Goal: Information Seeking & Learning: Learn about a topic

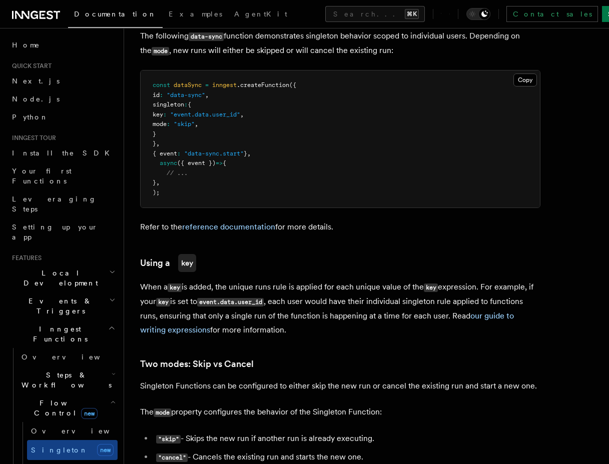
scroll to position [818, 0]
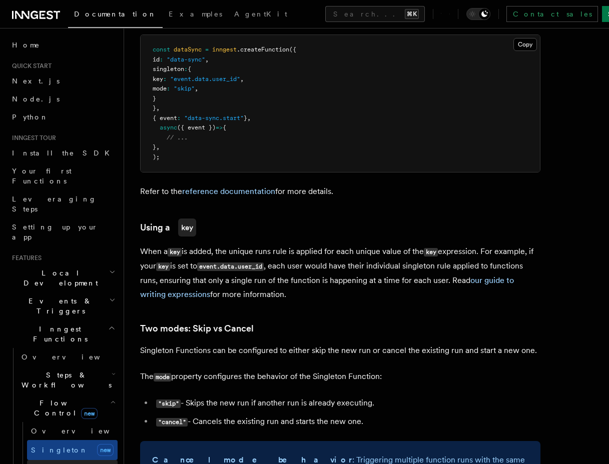
click at [40, 460] on link "Concurrency" at bounding box center [72, 469] width 91 height 18
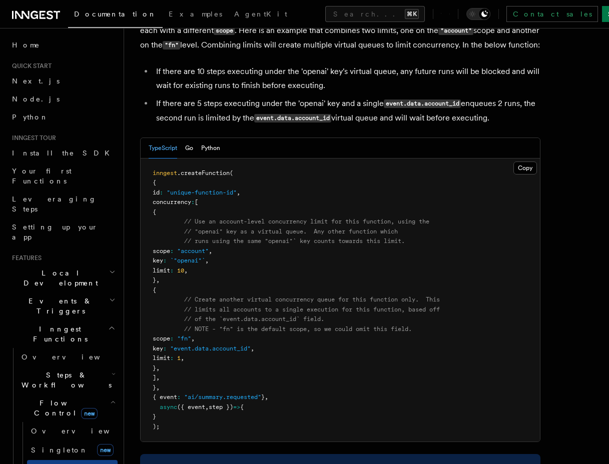
scroll to position [1607, 0]
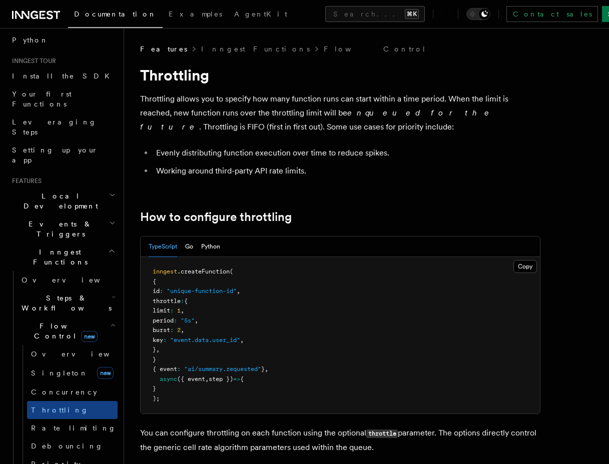
scroll to position [91, 0]
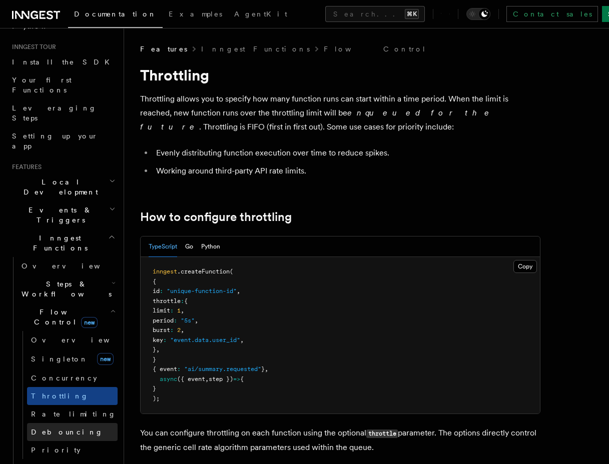
click at [67, 428] on span "Debouncing" at bounding box center [67, 432] width 72 height 8
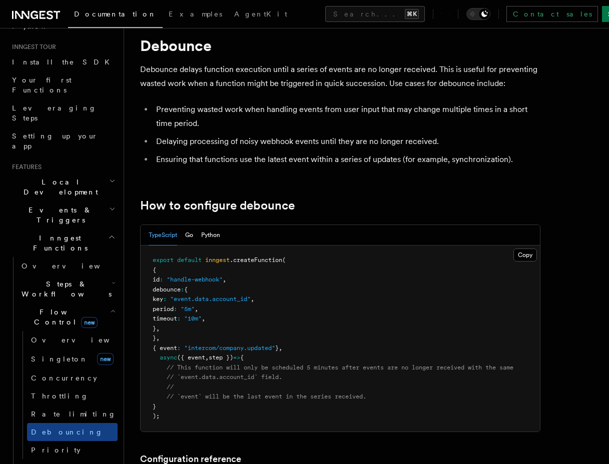
scroll to position [31, 0]
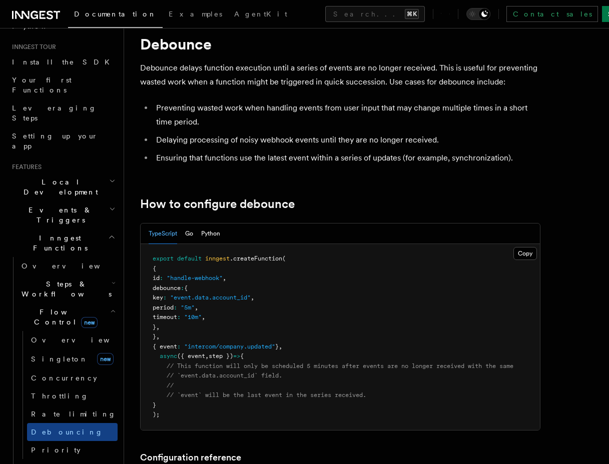
click at [195, 311] on span ""5m"" at bounding box center [188, 307] width 14 height 7
drag, startPoint x: 174, startPoint y: 310, endPoint x: 233, endPoint y: 316, distance: 59.3
click at [233, 316] on pre "export default inngest .createFunction ( { id : "handle-webhook" , debounce : {…" at bounding box center [340, 337] width 399 height 186
drag, startPoint x: 168, startPoint y: 289, endPoint x: 180, endPoint y: 328, distance: 40.7
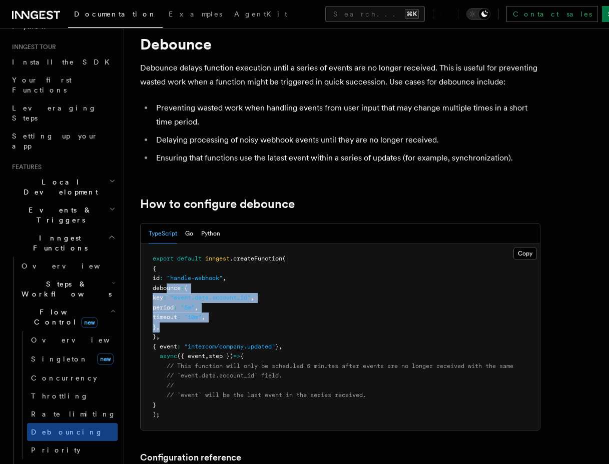
click at [180, 328] on pre "export default inngest .createFunction ( { id : "handle-webhook" , debounce : {…" at bounding box center [340, 337] width 399 height 186
copy code "debounce : { key : "event.data.account_id" , period : "5m" , timeout : "10m" , …"
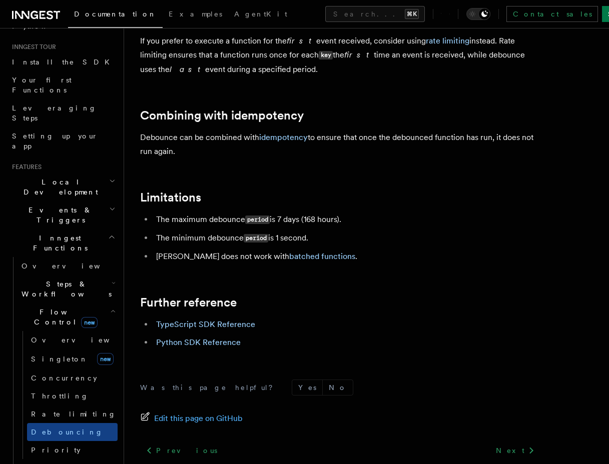
scroll to position [1029, 0]
click at [43, 446] on span "Priority" at bounding box center [56, 450] width 50 height 8
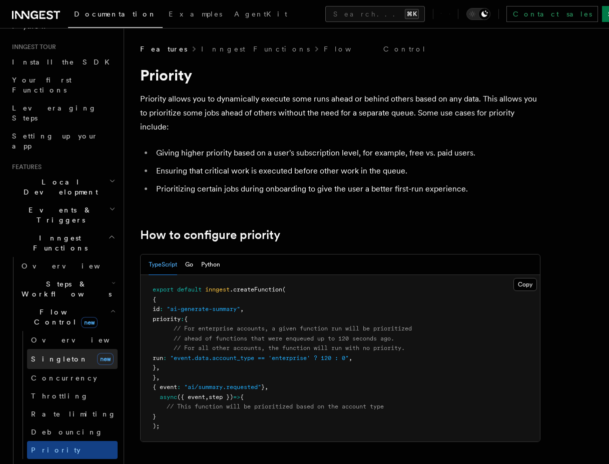
click at [67, 349] on link "Singleton new" at bounding box center [72, 359] width 91 height 20
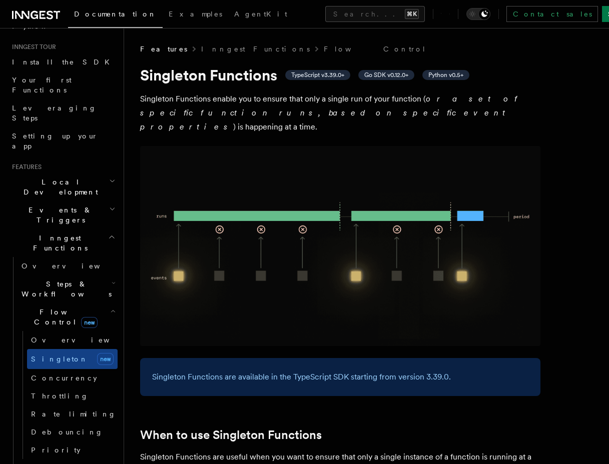
click at [340, 76] on span "TypeScript v3.39.0+" at bounding box center [317, 75] width 53 height 8
click at [310, 74] on span "TypeScript v3.39.0+" at bounding box center [317, 75] width 53 height 8
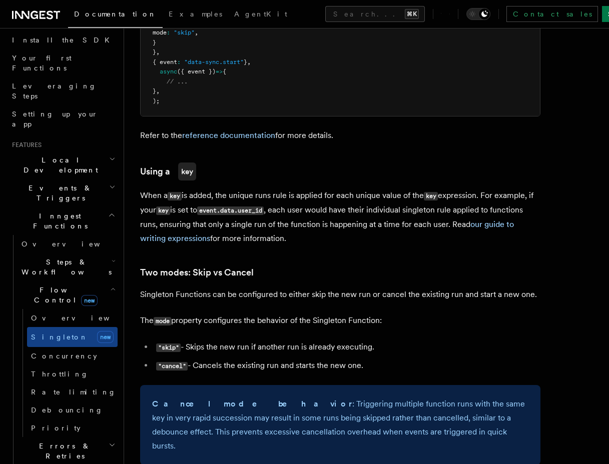
scroll to position [767, 0]
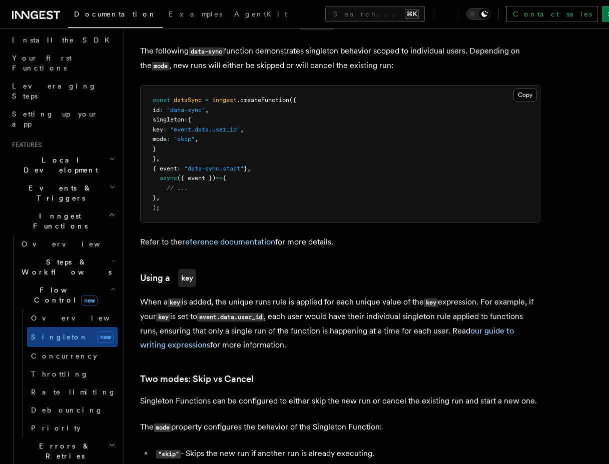
drag, startPoint x: 167, startPoint y: 108, endPoint x: 171, endPoint y: 136, distance: 28.2
click at [171, 136] on code "const dataSync = inngest .createFunction ({ id : "data-sync" , [PERSON_NAME] : …" at bounding box center [225, 154] width 144 height 115
copy code "[PERSON_NAME] : { key : "event.data.user_id" , mode : "skip" , }"
